Goal: Find specific page/section: Find specific page/section

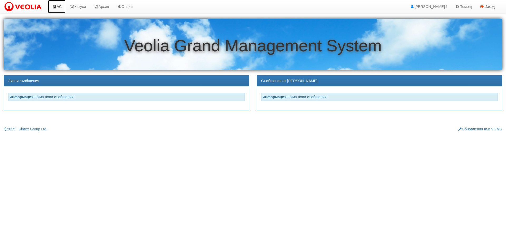
click at [58, 7] on link "АС" at bounding box center [57, 6] width 18 height 13
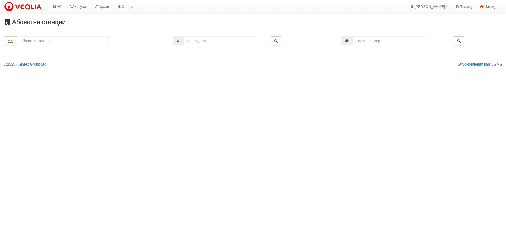
click at [199, 71] on html "АС Казуси Архив Опции Здравей [PERSON_NAME] ! Помощ Изход Абонатни станции" at bounding box center [253, 35] width 506 height 71
drag, startPoint x: 488, startPoint y: 1, endPoint x: 281, endPoint y: 78, distance: 221.1
click at [280, 71] on html "АС Казуси Архив Опции Здравей [PERSON_NAME] ! Помощ Изход Абонатни станции" at bounding box center [253, 35] width 506 height 71
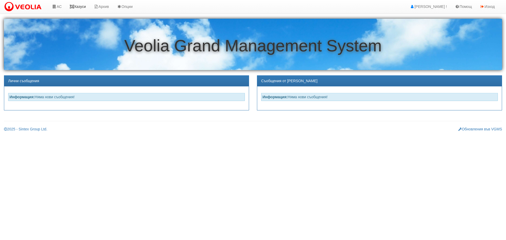
click at [81, 4] on link "Казуси" at bounding box center [78, 6] width 24 height 13
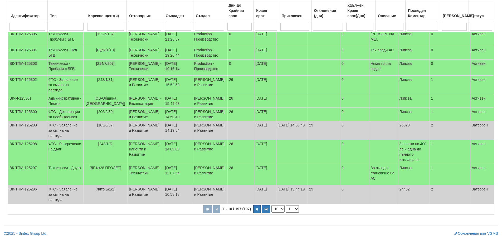
scroll to position [82, 0]
click at [292, 208] on select "1 2 3 4 5 6 7 8 9 10 11 12 13 14 15 16 17 18 19 20" at bounding box center [291, 208] width 13 height 7
click at [286, 213] on select "1 2 3 4 5 6 7 8 9 10 11 12 13 14 15 16 17 18 19 20" at bounding box center [291, 208] width 13 height 7
select select "2"
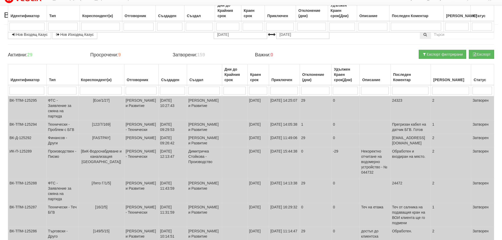
scroll to position [0, 0]
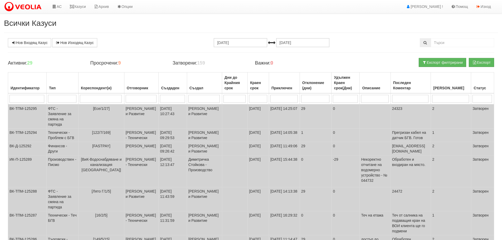
click at [107, 97] on input "search" at bounding box center [101, 99] width 42 height 8
type input "09"
select select "1"
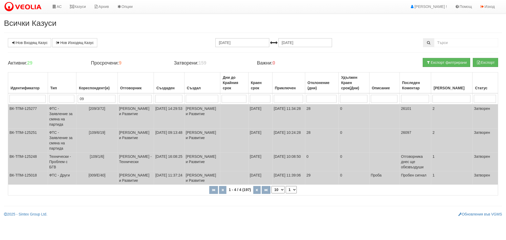
click at [89, 96] on input "09" at bounding box center [96, 99] width 37 height 8
drag, startPoint x: 88, startPoint y: 98, endPoint x: 82, endPoint y: 100, distance: 6.1
click at [82, 100] on input "09" at bounding box center [96, 99] width 37 height 8
type input "9"
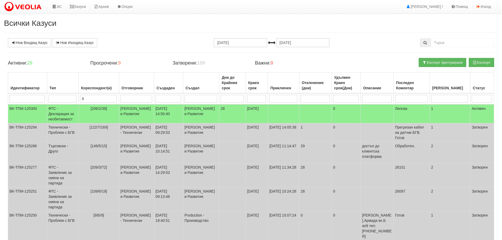
type input "9"
